Goal: Entertainment & Leisure: Consume media (video, audio)

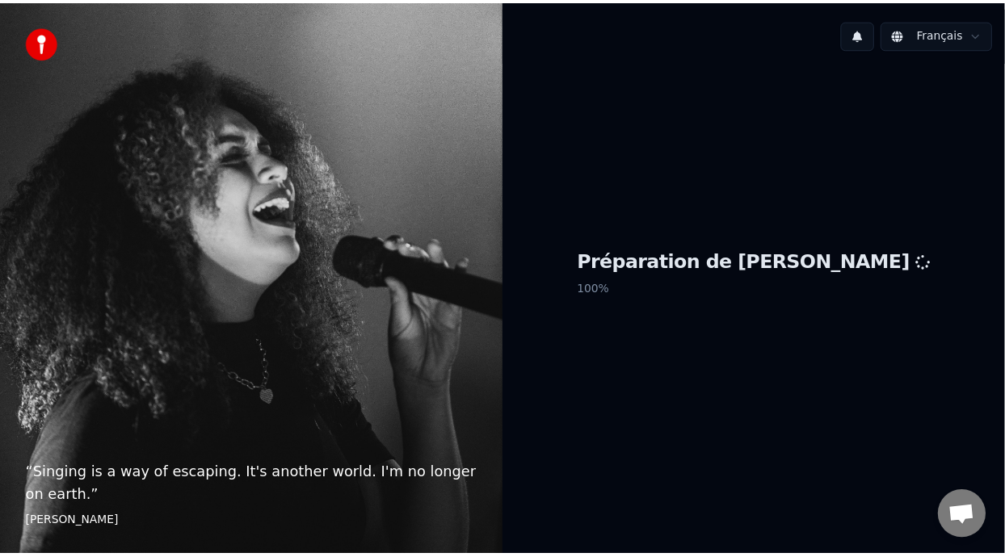
scroll to position [148, 0]
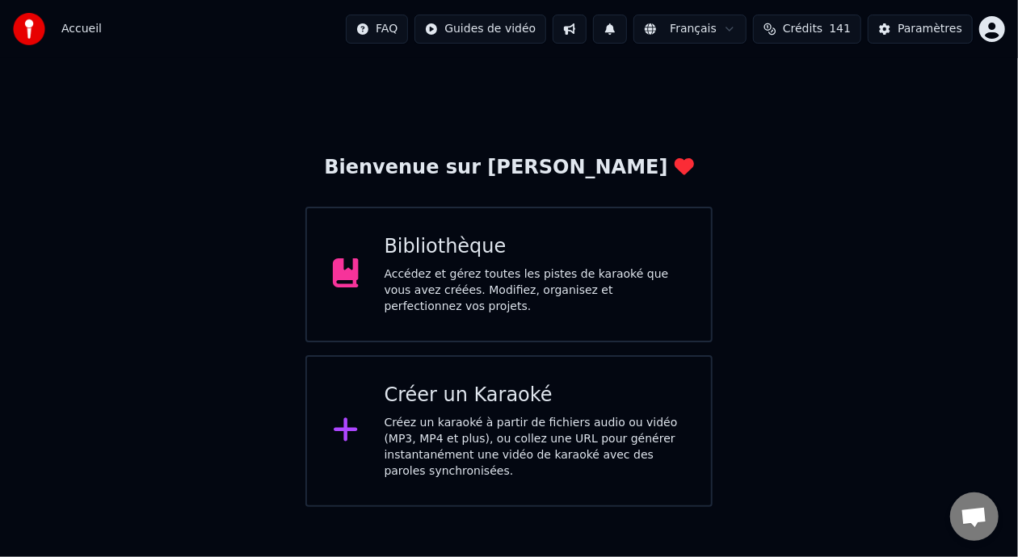
click at [536, 257] on div "Bibliothèque" at bounding box center [535, 247] width 301 height 26
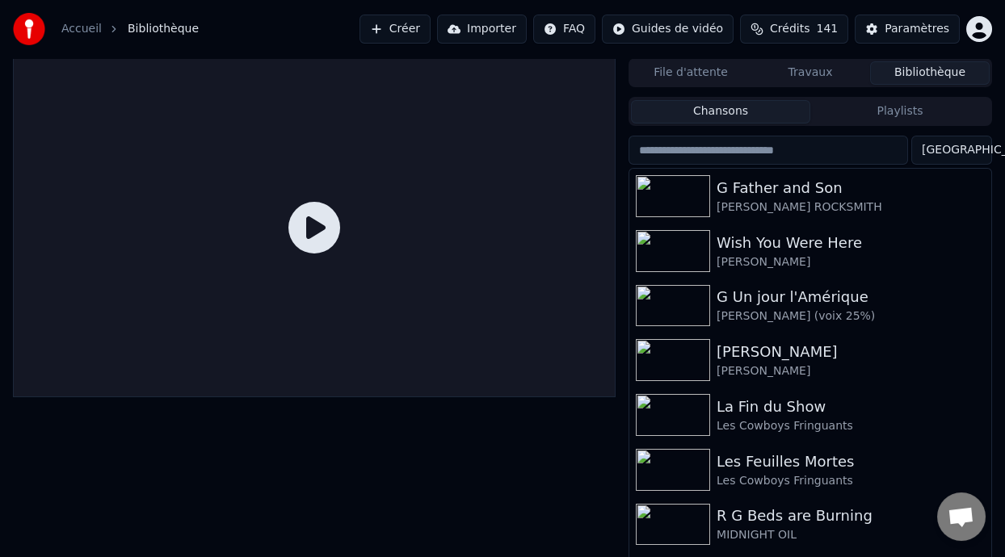
click at [916, 111] on button "Playlists" at bounding box center [899, 111] width 179 height 23
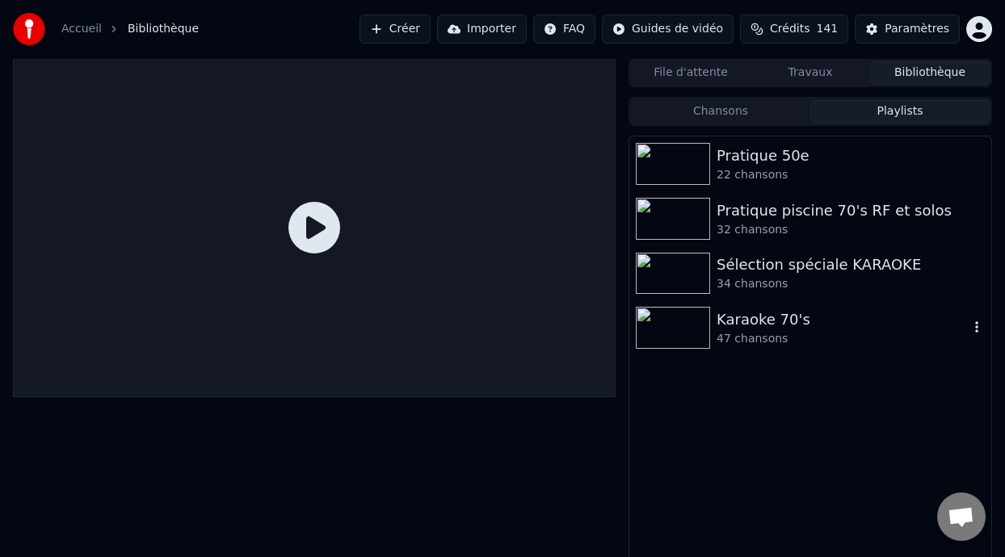
click at [789, 326] on div "Karaoke 70's" at bounding box center [843, 320] width 252 height 23
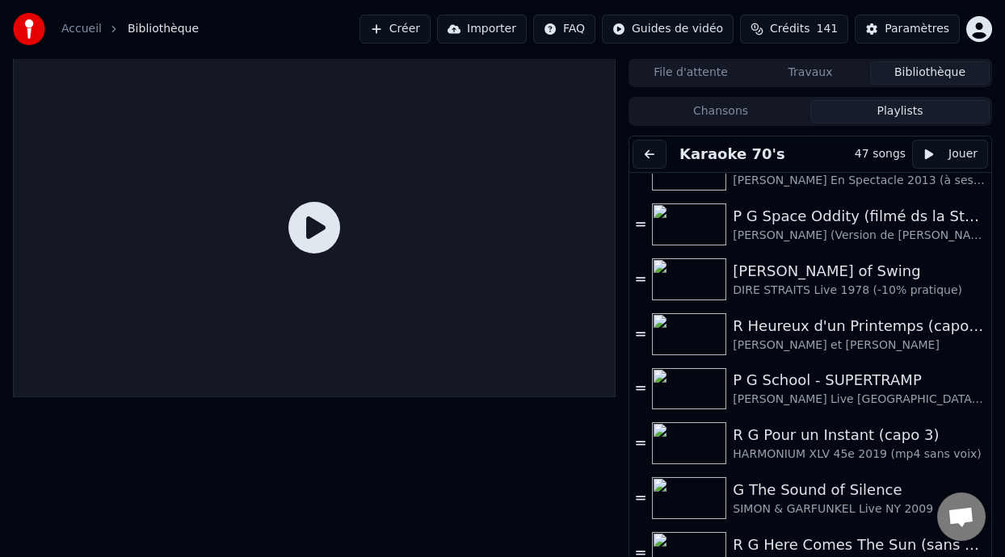
scroll to position [1041, 0]
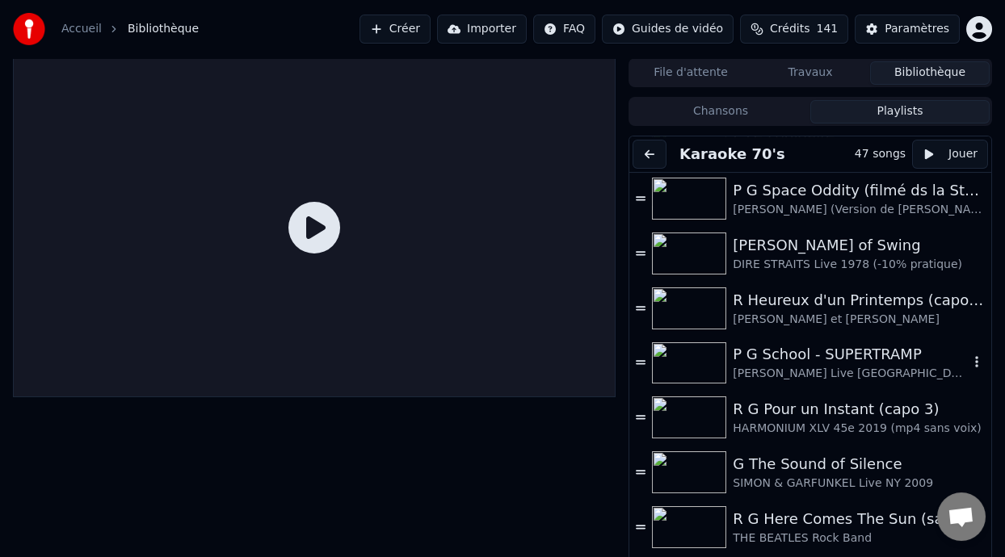
click at [850, 364] on div "P G School - SUPERTRAMP" at bounding box center [851, 354] width 236 height 23
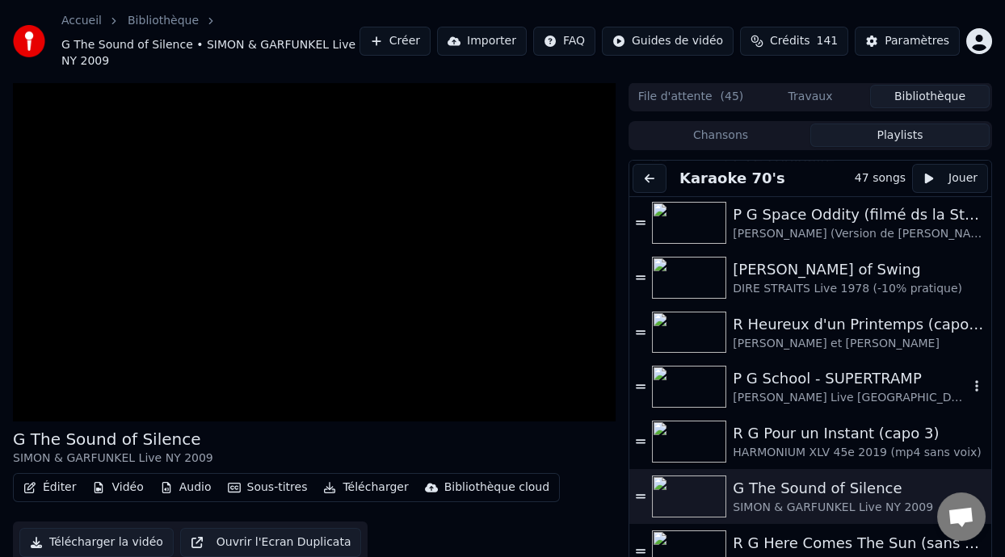
click at [841, 384] on div "P G School - SUPERTRAMP" at bounding box center [851, 379] width 236 height 23
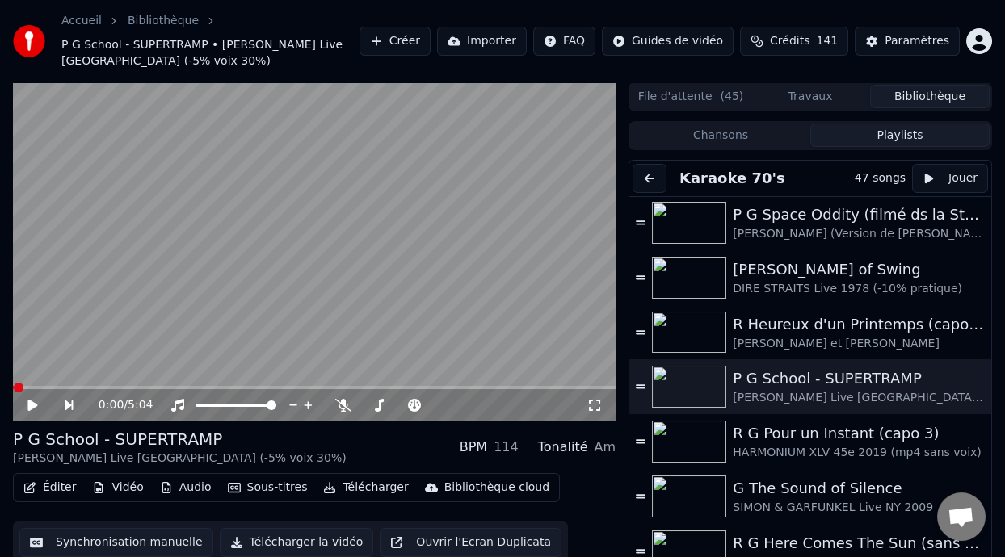
scroll to position [48, 0]
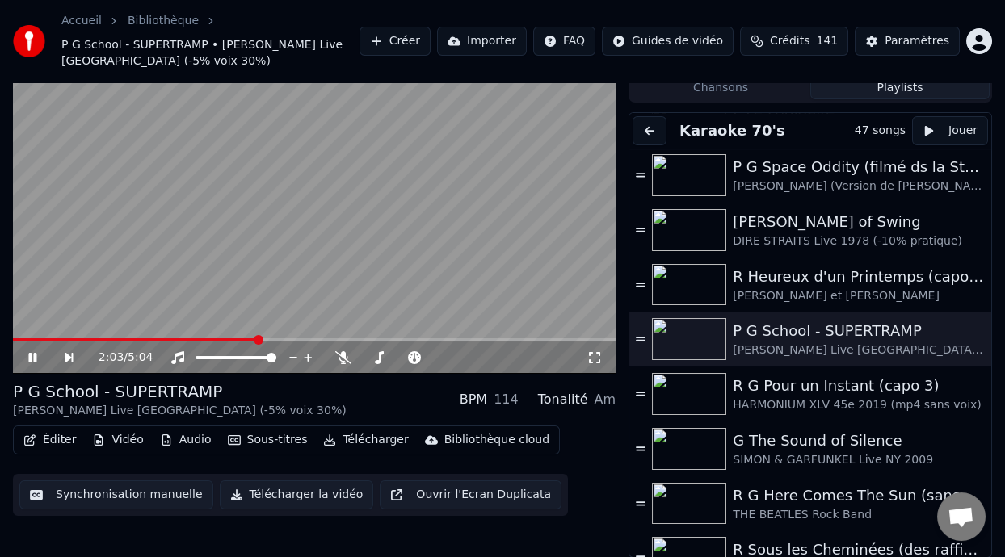
click at [19, 338] on span at bounding box center [135, 339] width 245 height 3
click at [32, 355] on icon at bounding box center [44, 357] width 36 height 13
click at [584, 440] on div "Éditer Vidéo Audio Sous-titres Télécharger Bibliothèque cloud Synchronisation m…" at bounding box center [314, 471] width 603 height 90
